Goal: Use online tool/utility: Utilize a website feature to perform a specific function

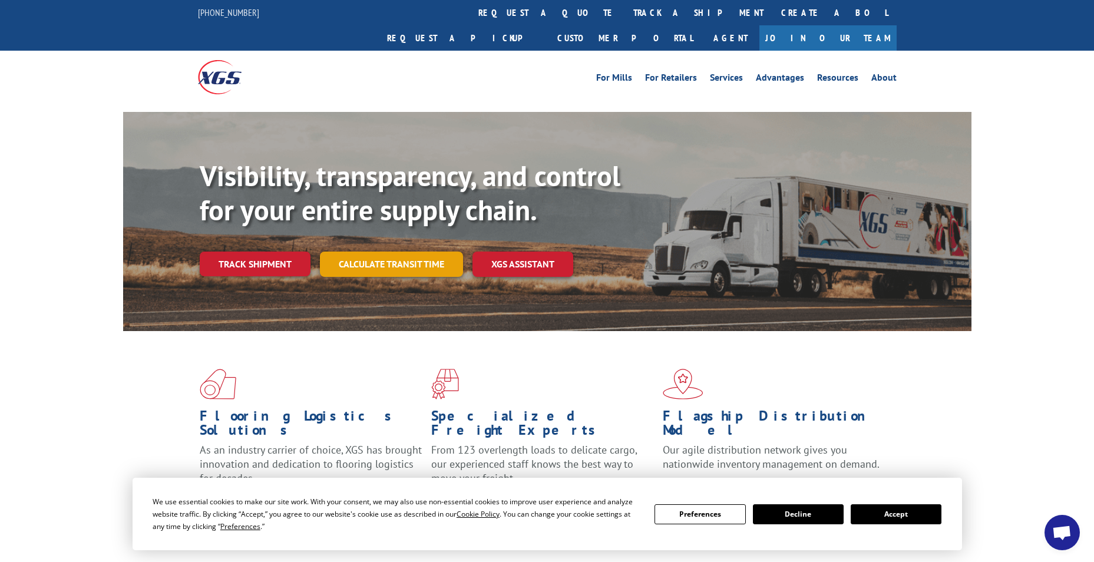
click at [391, 252] on link "Calculate transit time" at bounding box center [391, 264] width 143 height 25
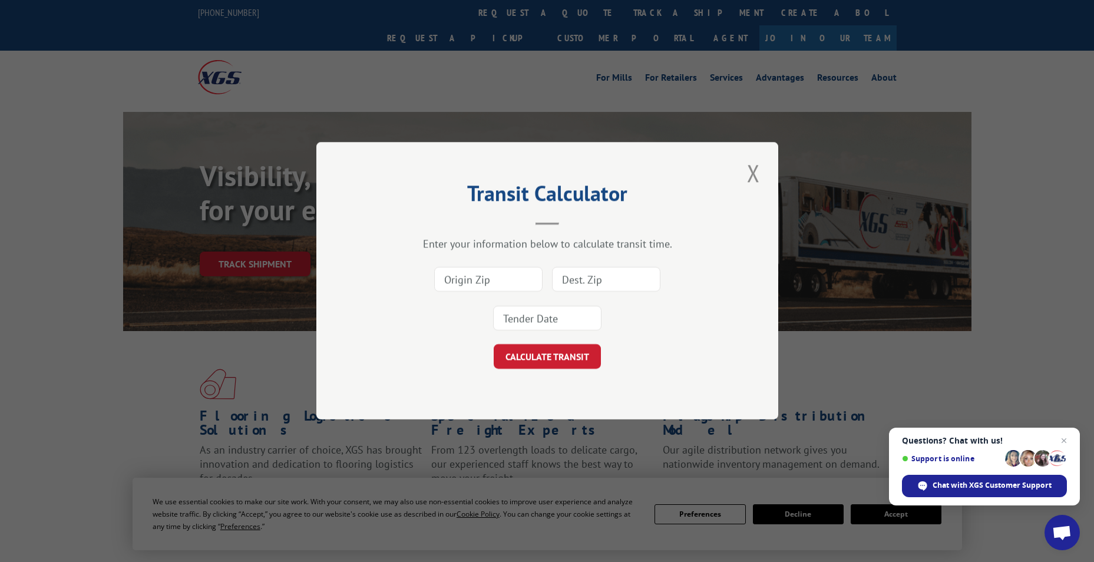
click at [490, 286] on input at bounding box center [488, 279] width 108 height 25
type input "30721"
click at [578, 283] on input at bounding box center [606, 279] width 108 height 25
type input "55441"
click at [563, 303] on div "30721 55441" at bounding box center [547, 299] width 344 height 78
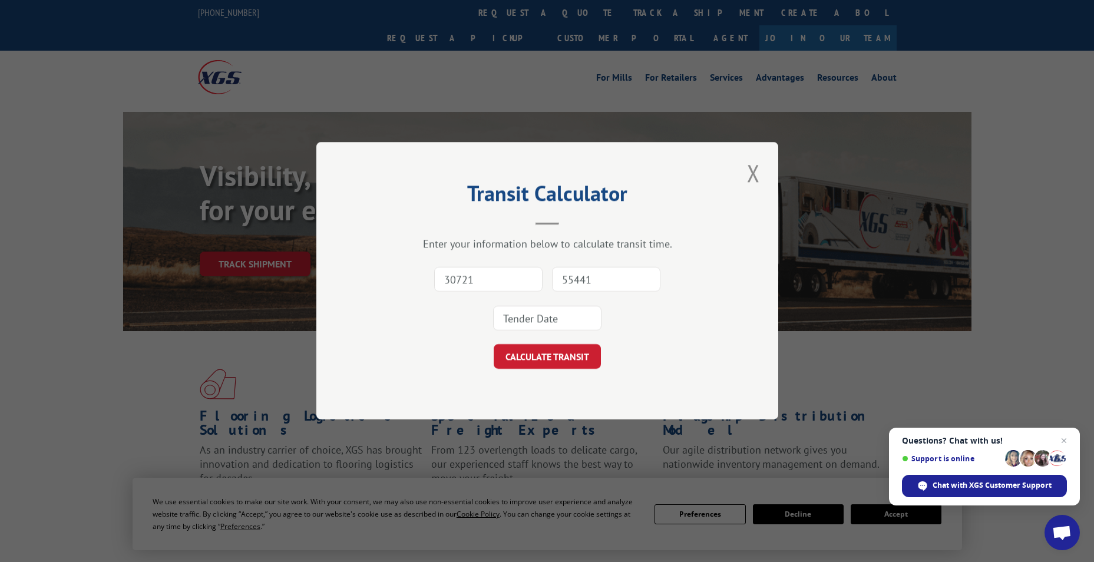
click at [555, 322] on input at bounding box center [547, 318] width 108 height 25
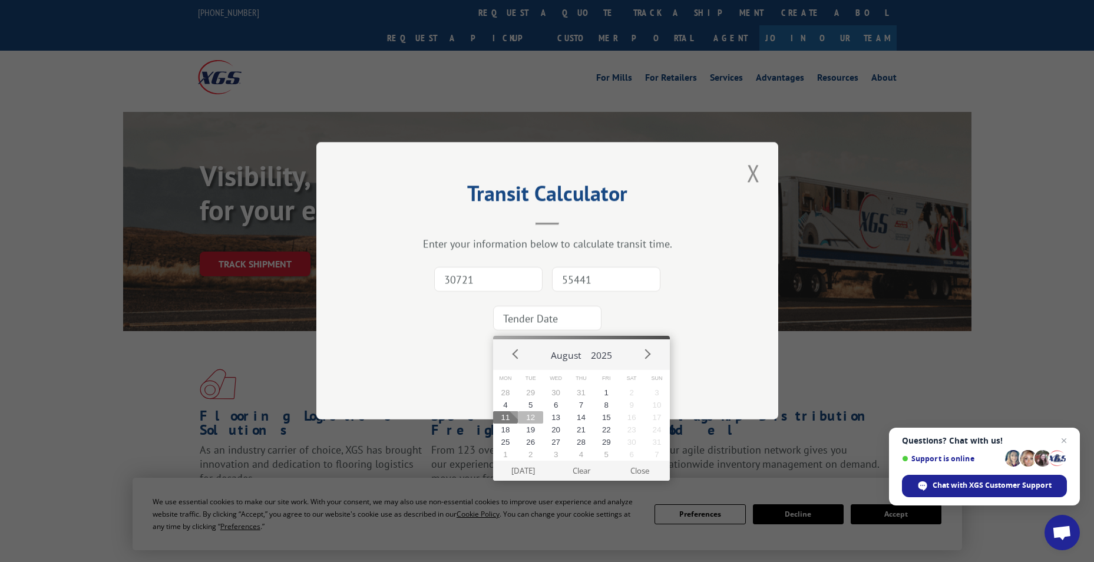
click at [524, 418] on button "12" at bounding box center [530, 417] width 25 height 12
type input "[DATE]"
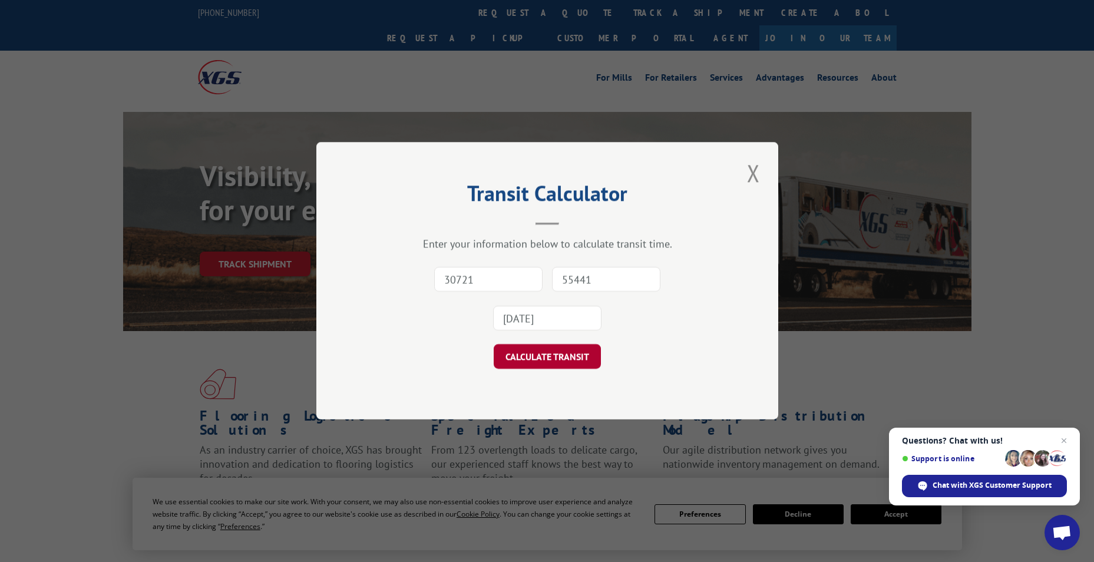
click at [547, 355] on button "CALCULATE TRANSIT" at bounding box center [547, 357] width 107 height 25
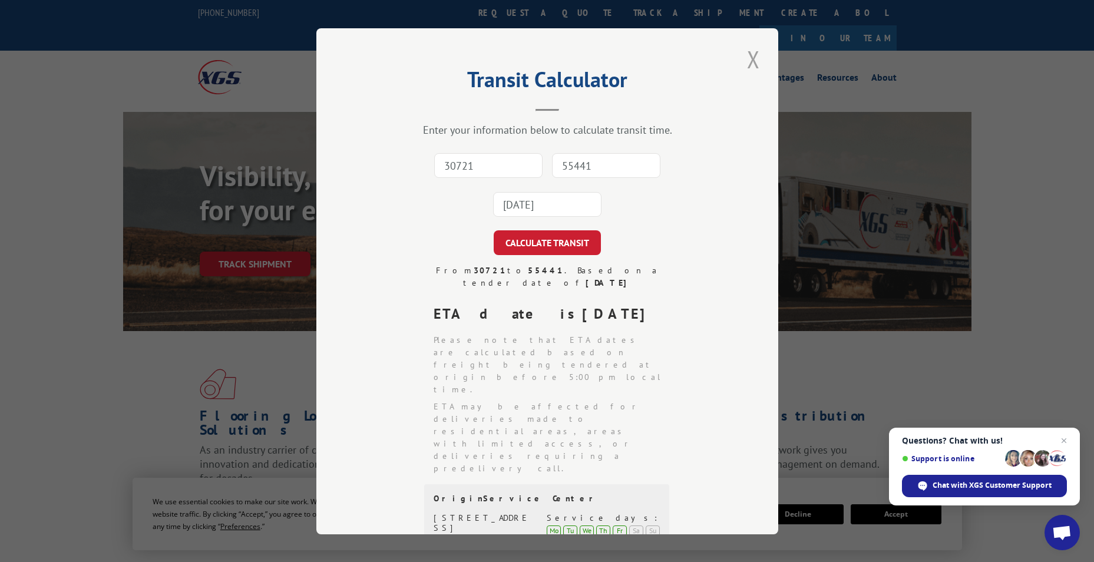
click at [749, 61] on button "Close modal" at bounding box center [753, 59] width 20 height 32
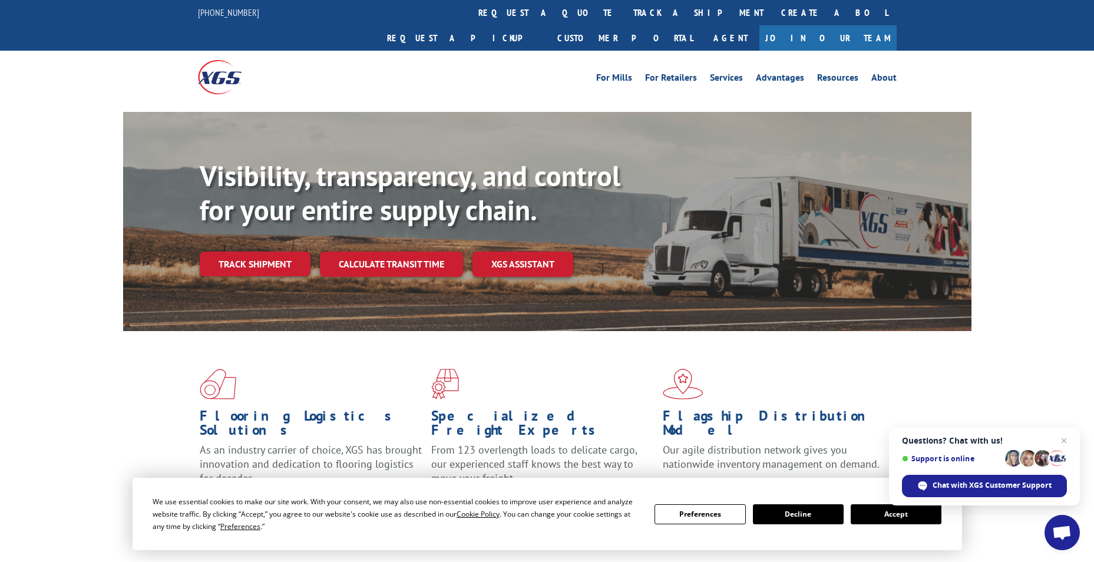
click at [890, 515] on button "Accept" at bounding box center [896, 514] width 91 height 20
